Goal: Transaction & Acquisition: Purchase product/service

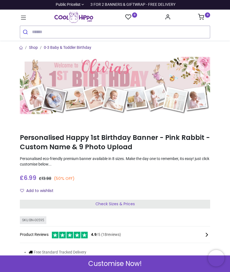
click at [121, 203] on span "Check Sizes & Prices" at bounding box center [114, 204] width 39 height 6
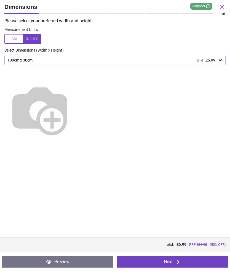
click at [220, 60] on icon at bounding box center [220, 60] width 3 height 2
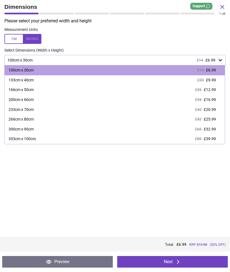
click at [222, 59] on icon at bounding box center [221, 60] width 6 height 6
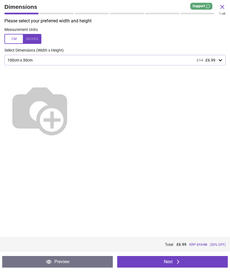
click at [196, 264] on button "Next" at bounding box center [172, 262] width 111 height 12
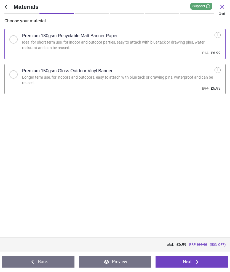
click at [17, 74] on div at bounding box center [13, 74] width 8 height 8
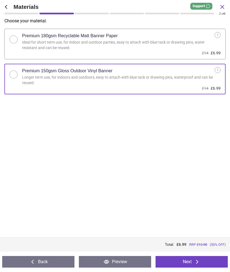
click at [191, 261] on button "Next" at bounding box center [192, 262] width 72 height 12
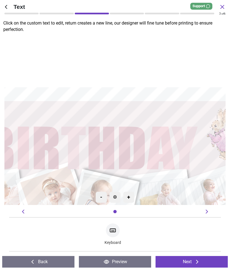
click at [167, 119] on textarea at bounding box center [115, 120] width 211 height 53
type textarea "*******"
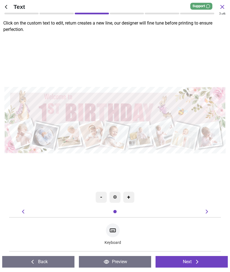
click at [195, 262] on icon at bounding box center [197, 262] width 7 height 7
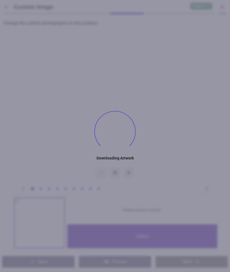
type textarea "*******"
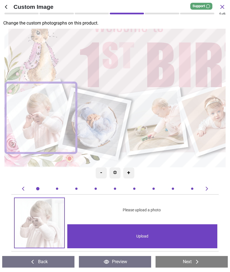
click at [105, 118] on image at bounding box center [94, 124] width 65 height 65
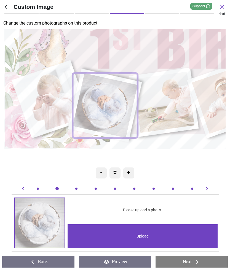
scroll to position [0, 212]
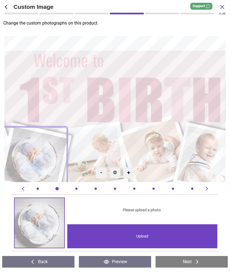
click at [117, 261] on button "Preview" at bounding box center [115, 262] width 72 height 12
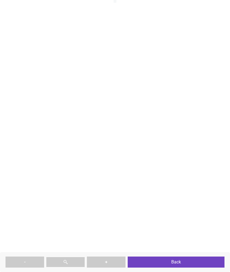
type textarea "*******"
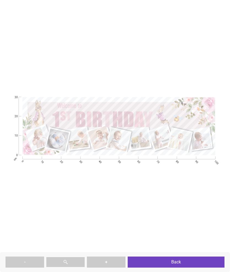
click at [184, 260] on button "Back" at bounding box center [176, 262] width 97 height 11
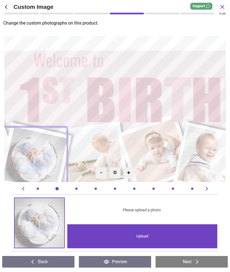
click at [9, 7] on icon at bounding box center [6, 7] width 7 height 7
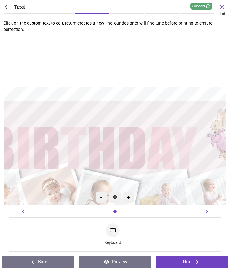
click at [39, 261] on button "Back" at bounding box center [38, 262] width 72 height 12
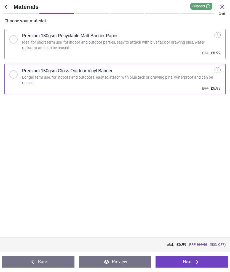
click at [220, 68] on div "i" at bounding box center [218, 70] width 6 height 6
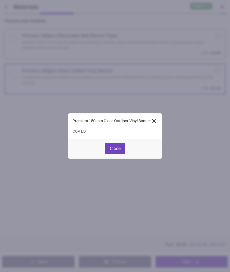
click at [116, 149] on button "Close" at bounding box center [115, 148] width 20 height 11
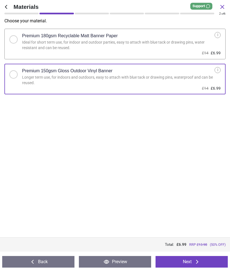
click at [9, 4] on icon at bounding box center [6, 7] width 7 height 7
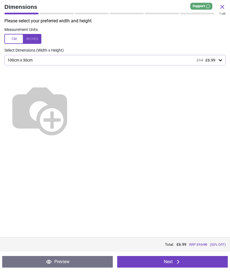
click at [222, 6] on icon at bounding box center [222, 7] width 7 height 7
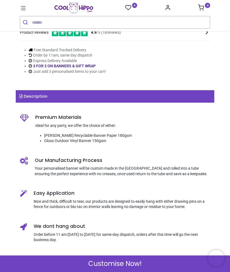
scroll to position [189, 0]
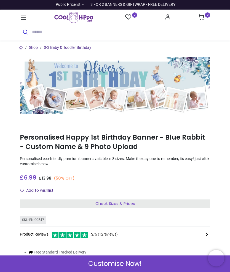
click at [122, 267] on span "Customise Now!" at bounding box center [115, 263] width 54 height 9
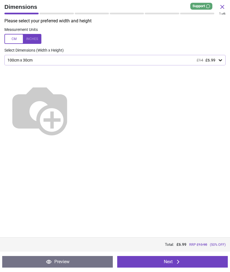
click at [221, 58] on icon at bounding box center [221, 60] width 6 height 6
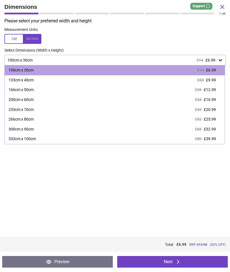
click at [212, 89] on span "£12.99" at bounding box center [210, 89] width 12 height 4
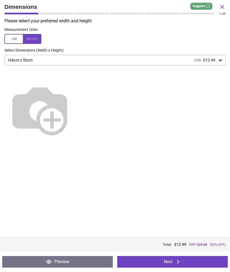
click at [174, 262] on button "Next" at bounding box center [172, 262] width 111 height 12
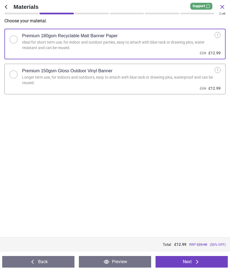
click at [17, 73] on div at bounding box center [13, 74] width 8 height 8
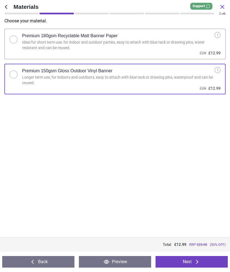
click at [191, 262] on button "Next" at bounding box center [192, 262] width 72 height 12
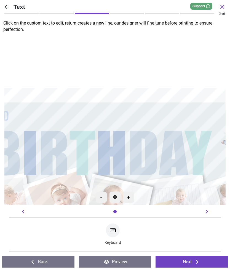
click at [68, 117] on textarea at bounding box center [115, 120] width 200 height 45
type textarea "*******"
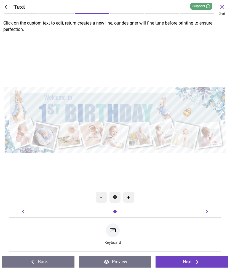
click at [193, 263] on button "Next" at bounding box center [192, 262] width 72 height 12
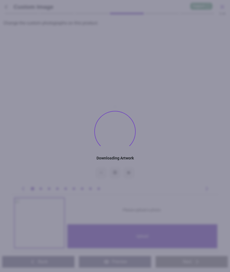
type textarea "*******"
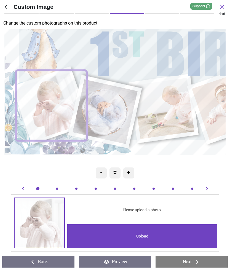
click at [147, 237] on div "Upload" at bounding box center [142, 236] width 150 height 24
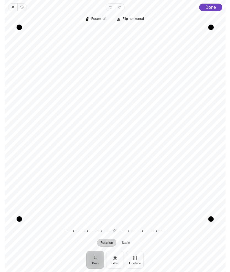
click at [214, 7] on span "Done" at bounding box center [211, 7] width 10 height 5
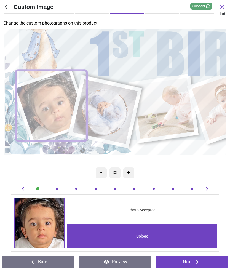
click at [149, 235] on div "Upload" at bounding box center [142, 236] width 150 height 24
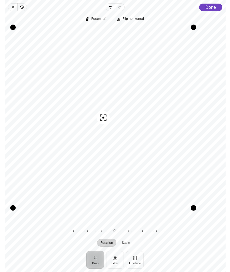
click at [169, 149] on div "Recenter" at bounding box center [115, 123] width 212 height 191
click at [212, 9] on span "Done" at bounding box center [211, 7] width 10 height 5
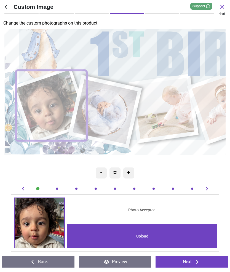
click at [112, 103] on image at bounding box center [105, 111] width 65 height 65
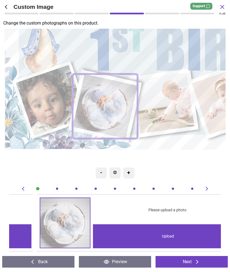
scroll to position [0, 212]
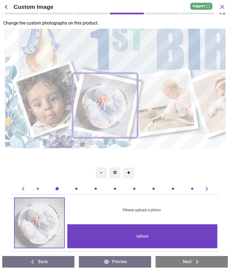
click at [147, 239] on div "Upload" at bounding box center [142, 236] width 150 height 24
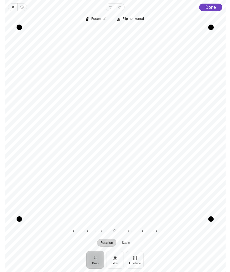
click at [212, 7] on span "Done" at bounding box center [211, 7] width 10 height 5
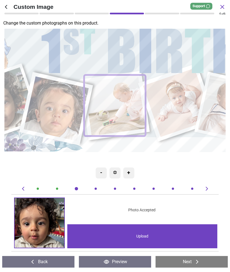
scroll to position [0, 424]
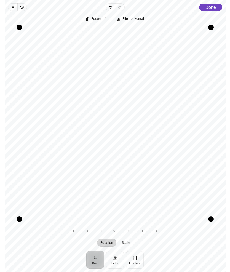
click at [213, 216] on div "Drag corner br" at bounding box center [211, 219] width 6 height 6
click at [212, 5] on span "Done" at bounding box center [211, 7] width 10 height 5
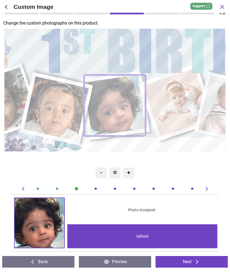
click at [185, 100] on image at bounding box center [177, 102] width 69 height 69
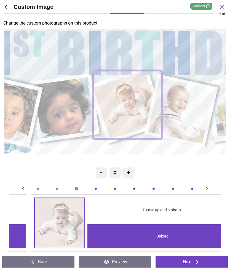
scroll to position [0, 635]
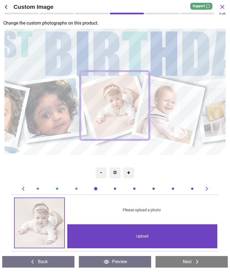
click at [147, 242] on div "Upload" at bounding box center [142, 236] width 150 height 24
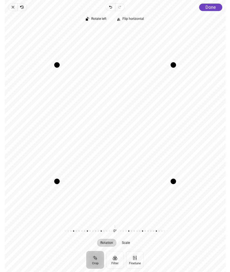
click at [212, 6] on span "Done" at bounding box center [211, 7] width 10 height 5
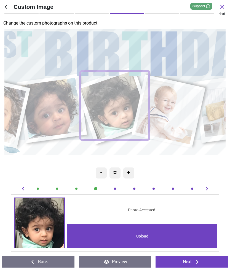
click at [182, 104] on image at bounding box center [168, 111] width 66 height 66
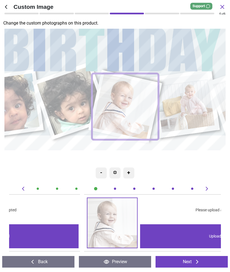
scroll to position [0, 847]
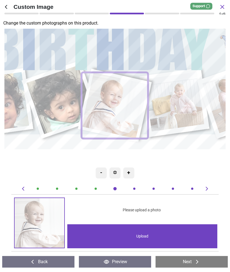
click at [146, 238] on div "Upload" at bounding box center [142, 236] width 150 height 24
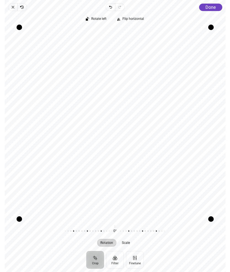
click at [213, 7] on span "Done" at bounding box center [211, 7] width 10 height 5
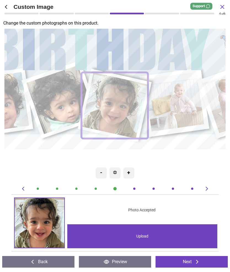
click at [187, 100] on image at bounding box center [175, 102] width 60 height 60
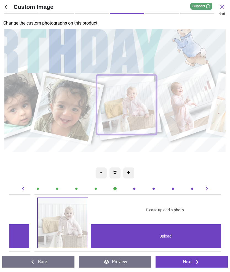
scroll to position [0, 1058]
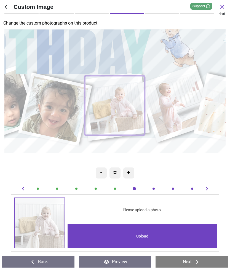
click at [152, 232] on div "Upload" at bounding box center [143, 236] width 150 height 24
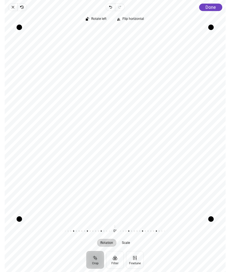
click at [215, 7] on span "Done" at bounding box center [211, 7] width 10 height 5
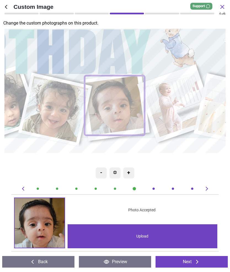
click at [179, 94] on image at bounding box center [177, 103] width 68 height 67
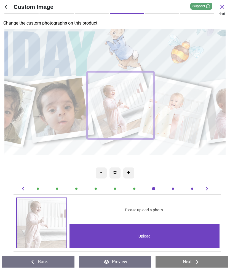
scroll to position [0, 1270]
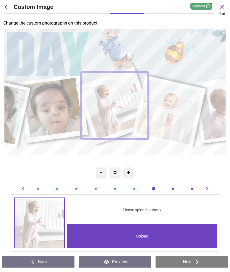
click at [146, 235] on div "Upload" at bounding box center [142, 236] width 150 height 24
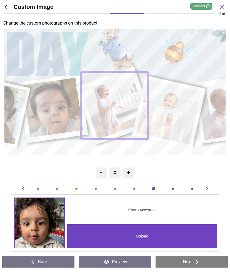
scroll to position [0, 1270]
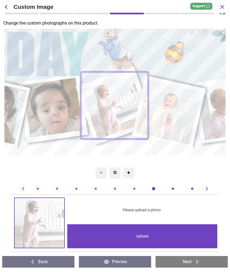
click at [143, 234] on div "Upload" at bounding box center [142, 236] width 150 height 24
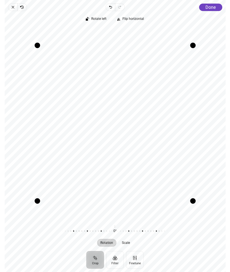
click at [215, 7] on span "Done" at bounding box center [211, 7] width 10 height 5
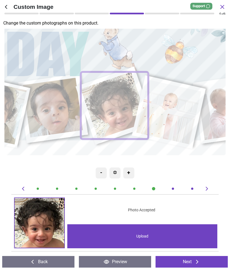
click at [178, 109] on image at bounding box center [169, 112] width 65 height 65
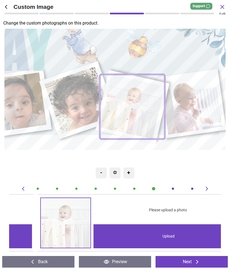
scroll to position [0, 1482]
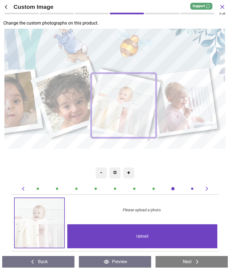
click at [145, 238] on div "Upload" at bounding box center [142, 236] width 150 height 24
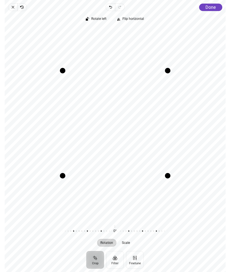
click at [211, 6] on span "Done" at bounding box center [211, 7] width 10 height 5
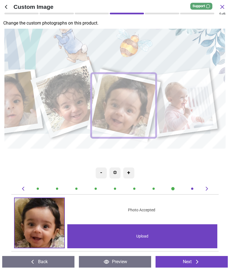
click at [191, 98] on image at bounding box center [183, 103] width 62 height 62
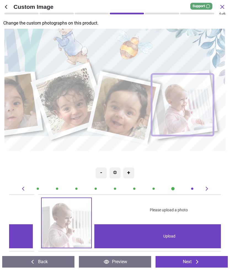
scroll to position [0, 1694]
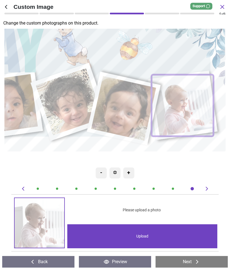
click at [147, 234] on div "Upload" at bounding box center [142, 236] width 150 height 24
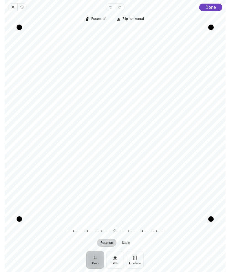
scroll to position [0, 1694]
click at [27, 170] on div "Drag edge l" at bounding box center [29, 118] width 6 height 182
click at [217, 4] on button "Done" at bounding box center [210, 7] width 23 height 7
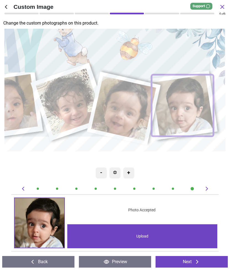
click at [186, 263] on button "Next" at bounding box center [192, 262] width 72 height 12
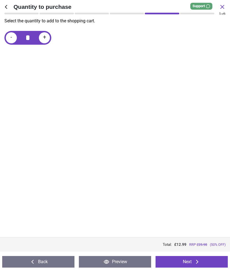
click at [112, 261] on button "Preview" at bounding box center [115, 262] width 72 height 12
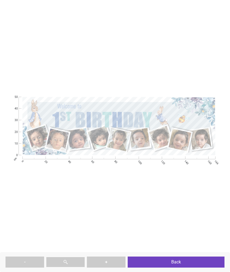
click at [177, 260] on button "Back" at bounding box center [176, 262] width 97 height 11
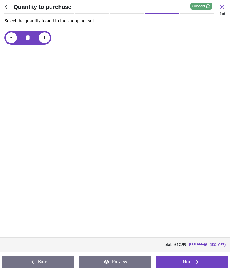
click at [194, 258] on button "Next" at bounding box center [192, 262] width 72 height 12
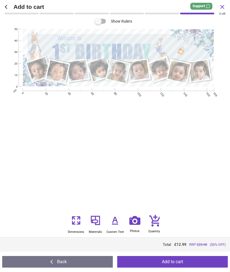
click at [137, 223] on icon at bounding box center [134, 221] width 11 height 12
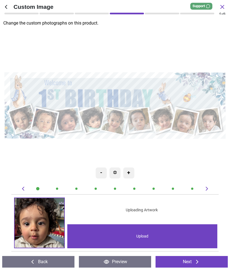
type textarea "*******"
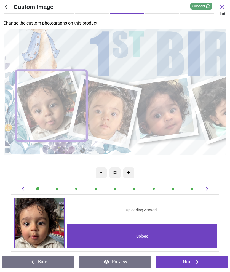
click at [160, 232] on div "Upload" at bounding box center [142, 236] width 150 height 24
click at [143, 234] on div "Upload" at bounding box center [142, 236] width 150 height 24
click at [43, 223] on img at bounding box center [40, 223] width 50 height 50
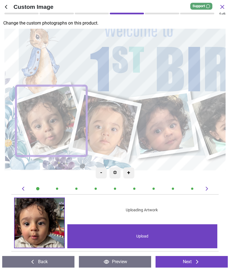
click at [39, 264] on button "Back" at bounding box center [38, 262] width 72 height 12
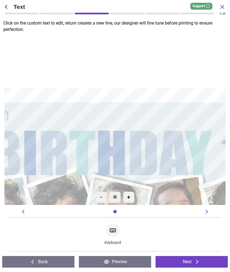
click at [194, 261] on icon at bounding box center [197, 262] width 7 height 7
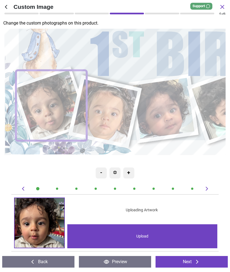
click at [54, 100] on image at bounding box center [51, 105] width 71 height 70
click at [153, 242] on div "Upload" at bounding box center [142, 236] width 150 height 24
click at [43, 215] on img at bounding box center [40, 223] width 50 height 50
click at [103, 173] on div "-" at bounding box center [101, 172] width 11 height 11
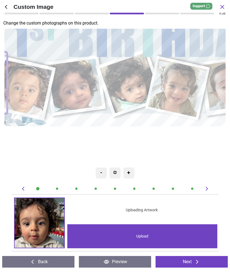
click at [193, 262] on button "Next" at bounding box center [192, 262] width 72 height 12
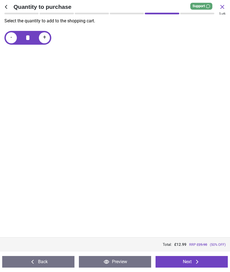
click at [190, 262] on button "Next" at bounding box center [192, 262] width 72 height 12
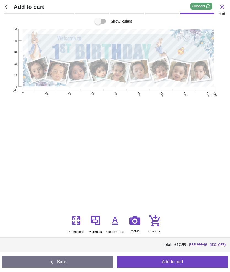
click at [174, 261] on button "Add to cart" at bounding box center [172, 262] width 111 height 12
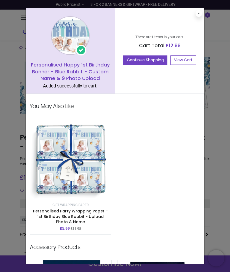
click at [142, 58] on button "Continue Shopping" at bounding box center [145, 59] width 44 height 9
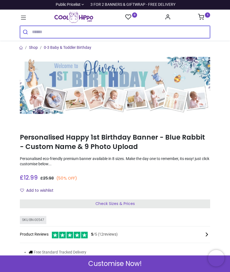
click at [43, 31] on input "search" at bounding box center [121, 32] width 178 height 12
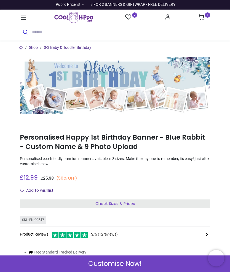
click at [26, 15] on icon at bounding box center [23, 17] width 7 height 7
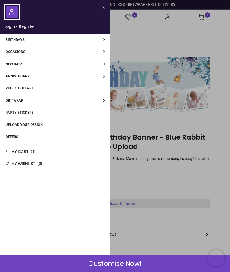
click at [101, 41] on link "Birthdays" at bounding box center [55, 40] width 110 height 12
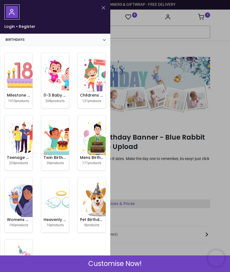
click at [106, 39] on link "Birthdays" at bounding box center [55, 40] width 110 height 12
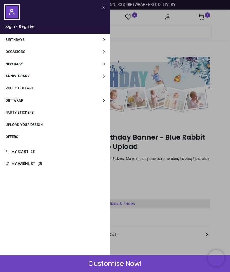
click at [71, 15] on div at bounding box center [55, 11] width 102 height 15
click at [105, 9] on button "Close" at bounding box center [103, 7] width 5 height 7
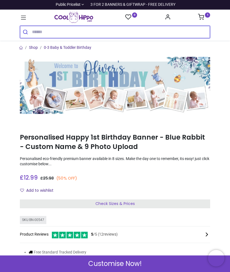
click at [57, 33] on input "search" at bounding box center [121, 32] width 178 height 12
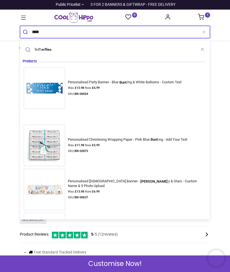
type input "*****"
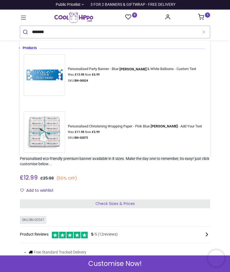
type input "*******"
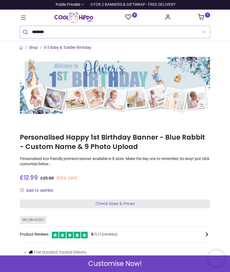
click at [26, 19] on icon at bounding box center [23, 17] width 7 height 7
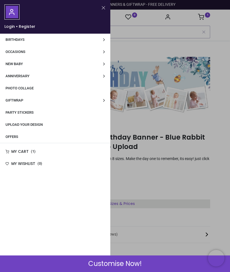
click at [23, 138] on link "Offers" at bounding box center [55, 137] width 110 height 12
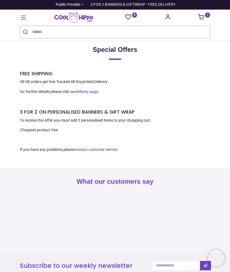
click at [206, 13] on sup "1" at bounding box center [207, 14] width 5 height 5
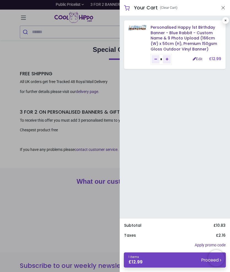
click at [112, 21] on div at bounding box center [115, 136] width 230 height 272
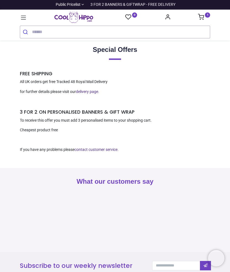
click at [207, 17] on sup "1" at bounding box center [207, 14] width 5 height 5
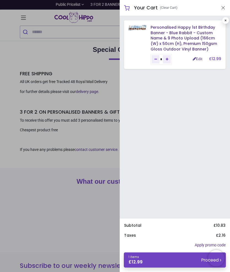
click at [169, 29] on link "Personalised Happy 1st Birthday Banner - Blue Rabbit - Custom Name & 9 Photo Up…" at bounding box center [184, 38] width 66 height 27
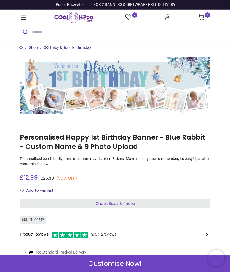
click at [206, 17] on sup "1" at bounding box center [207, 14] width 5 height 5
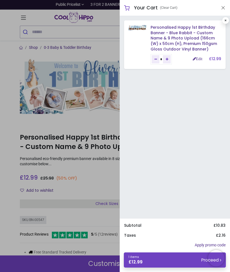
click at [170, 33] on link "Personalised Happy 1st Birthday Banner - Blue Rabbit - Custom Name & 9 Photo Up…" at bounding box center [184, 38] width 66 height 27
click at [197, 59] on link "Edit" at bounding box center [198, 59] width 10 height 4
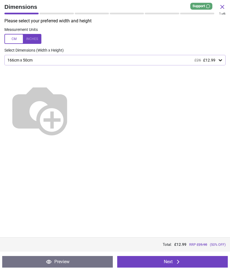
click at [211, 180] on div "Please select your preferred width and height Measurement Units Select Dimensio…" at bounding box center [115, 127] width 230 height 219
click at [176, 264] on icon at bounding box center [178, 262] width 7 height 7
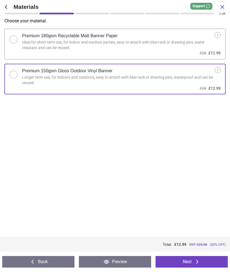
click at [190, 258] on button "Next" at bounding box center [192, 262] width 72 height 12
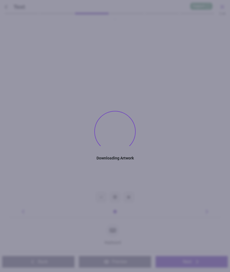
type textarea "*******"
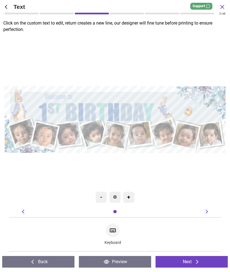
click at [118, 270] on div "Back Preview Back Next Next" at bounding box center [115, 262] width 230 height 20
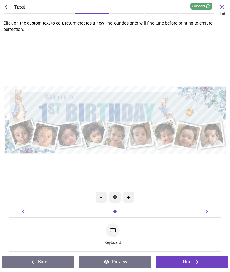
click at [39, 261] on button "Back" at bounding box center [38, 262] width 72 height 12
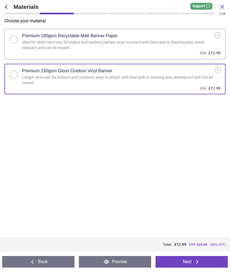
click at [37, 260] on button "Back" at bounding box center [38, 262] width 72 height 12
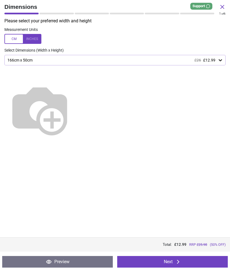
click at [75, 109] on img at bounding box center [39, 109] width 71 height 71
click at [173, 264] on button "Next" at bounding box center [172, 262] width 111 height 12
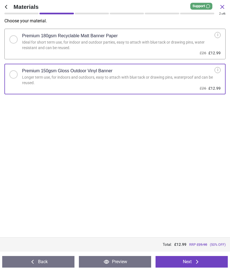
click at [195, 263] on icon at bounding box center [197, 262] width 7 height 7
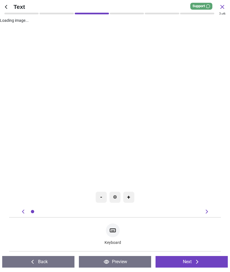
click at [194, 262] on button "Next" at bounding box center [192, 262] width 72 height 12
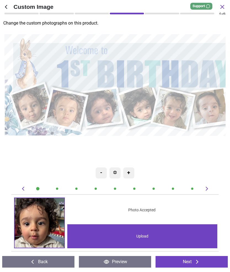
click at [192, 260] on button "Next" at bounding box center [192, 262] width 72 height 12
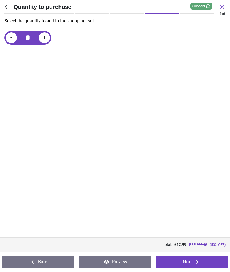
click at [191, 261] on button "Next" at bounding box center [192, 262] width 72 height 12
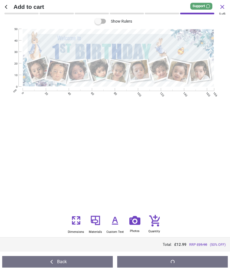
click at [176, 261] on button at bounding box center [172, 262] width 111 height 12
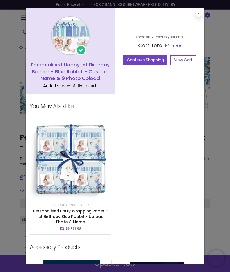
click at [199, 16] on button at bounding box center [199, 13] width 7 height 7
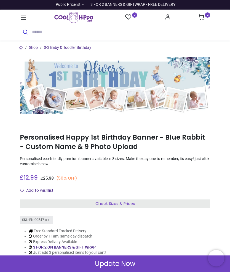
click at [204, 18] on link "2" at bounding box center [204, 17] width 12 height 4
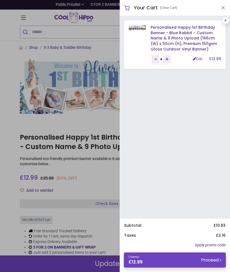
click at [229, 19] on link at bounding box center [225, 20] width 7 height 7
type input "*"
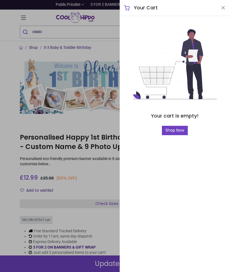
click at [225, 10] on button "Close" at bounding box center [223, 7] width 5 height 7
